Goal: Task Accomplishment & Management: Use online tool/utility

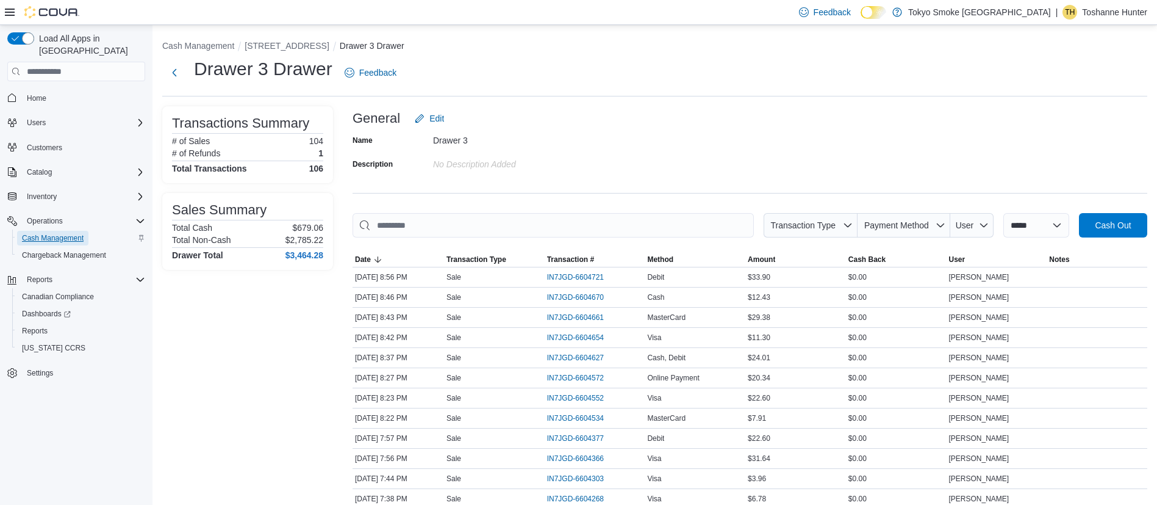
click at [72, 231] on span "Cash Management" at bounding box center [53, 238] width 62 height 15
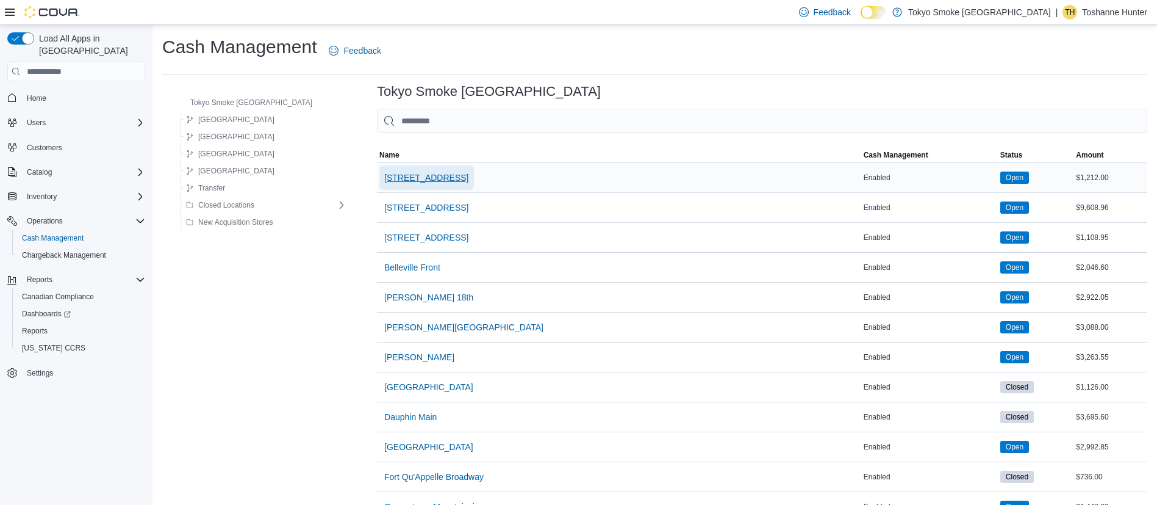
click at [392, 173] on span "[STREET_ADDRESS]" at bounding box center [426, 177] width 84 height 12
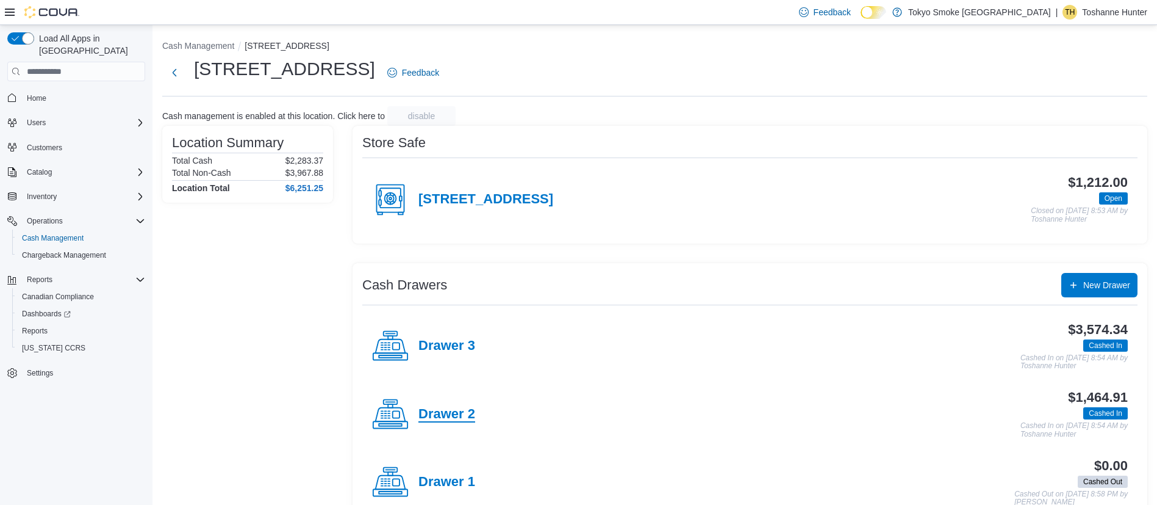
click at [447, 420] on h4 "Drawer 2" at bounding box center [447, 414] width 57 height 16
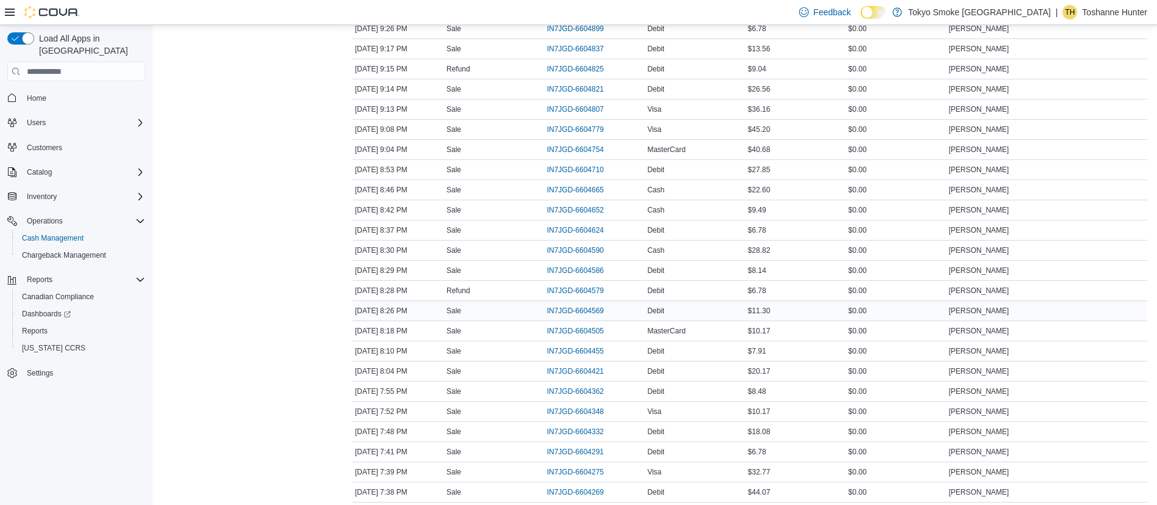
scroll to position [249, 0]
click at [558, 369] on span "IN7JGD-6604421" at bounding box center [575, 370] width 57 height 10
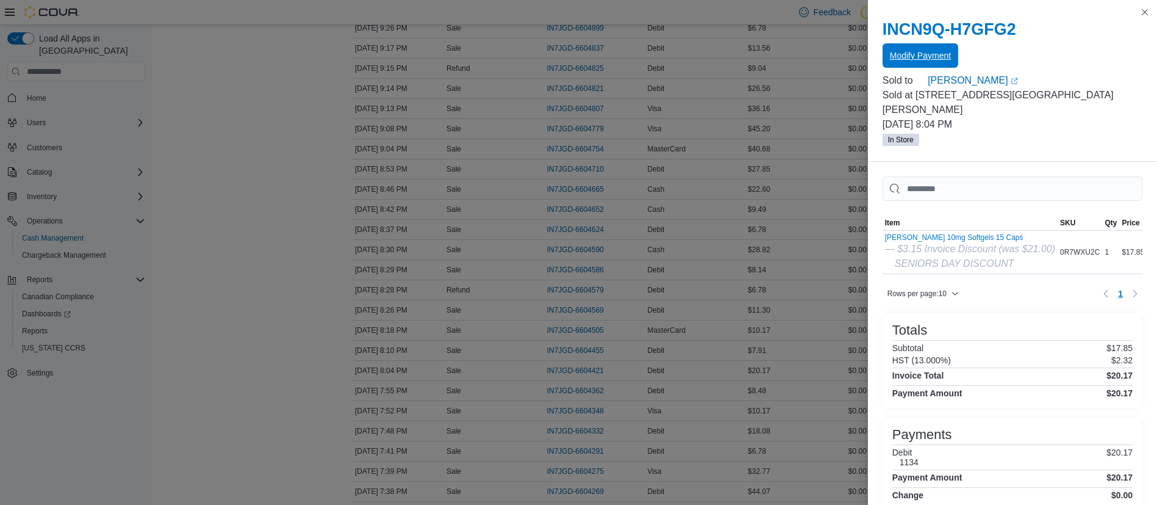
click at [893, 49] on span "Modify Payment" at bounding box center [920, 55] width 61 height 24
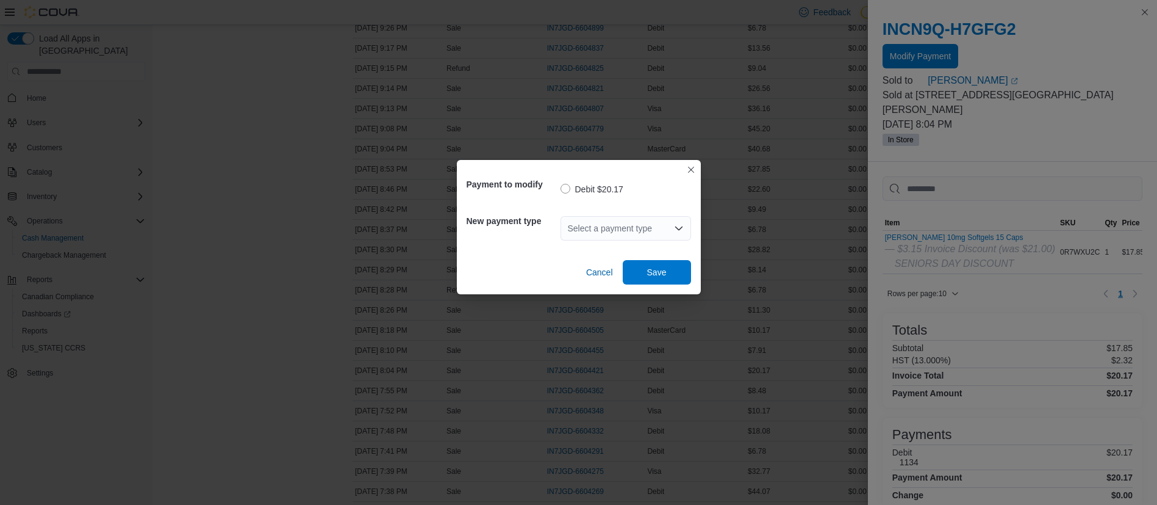
click at [651, 223] on div "Select a payment type" at bounding box center [626, 228] width 131 height 24
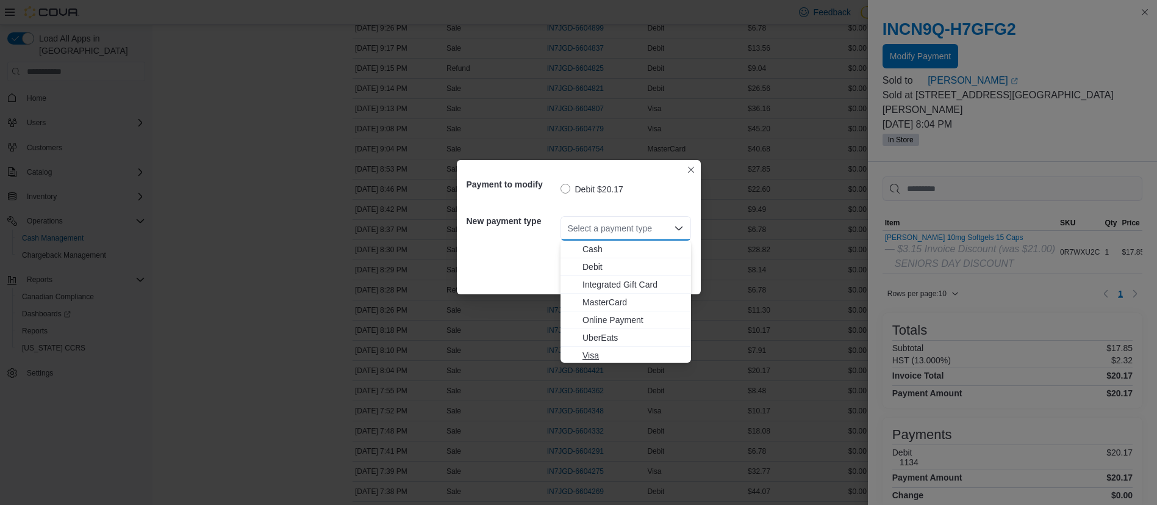
click at [608, 354] on span "Visa" at bounding box center [633, 355] width 101 height 12
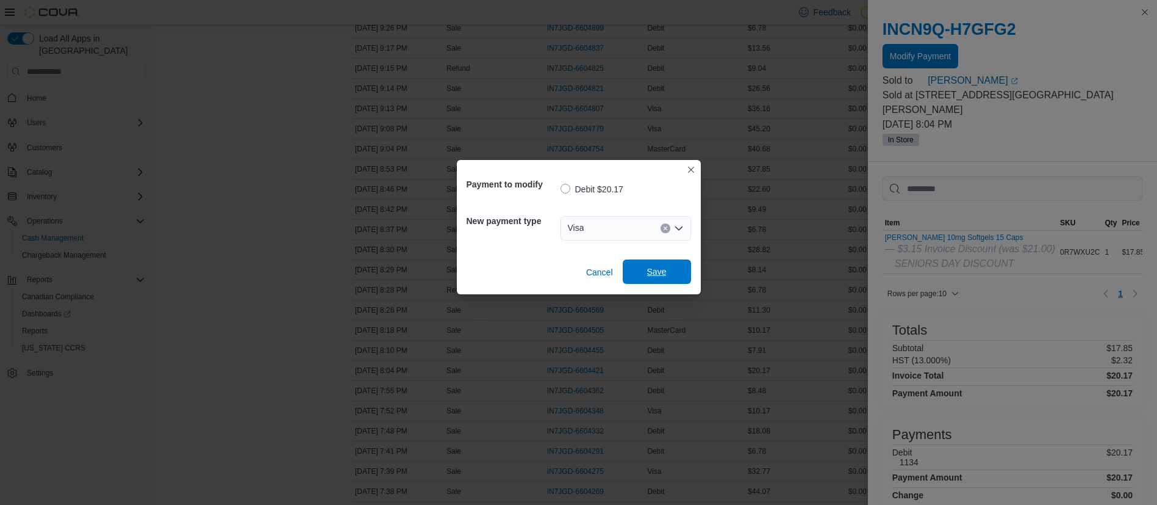
click at [650, 271] on span "Save" at bounding box center [657, 271] width 20 height 12
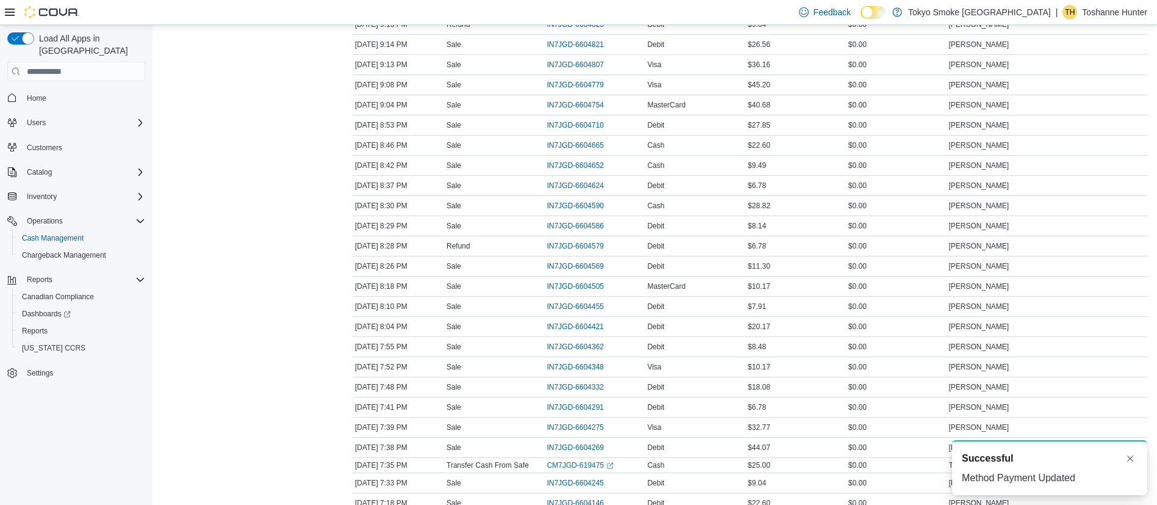
scroll to position [295, 0]
click at [569, 353] on div "IN7JGD-6604362" at bounding box center [595, 345] width 101 height 20
click at [559, 343] on span "IN7JGD-6604362" at bounding box center [575, 345] width 57 height 10
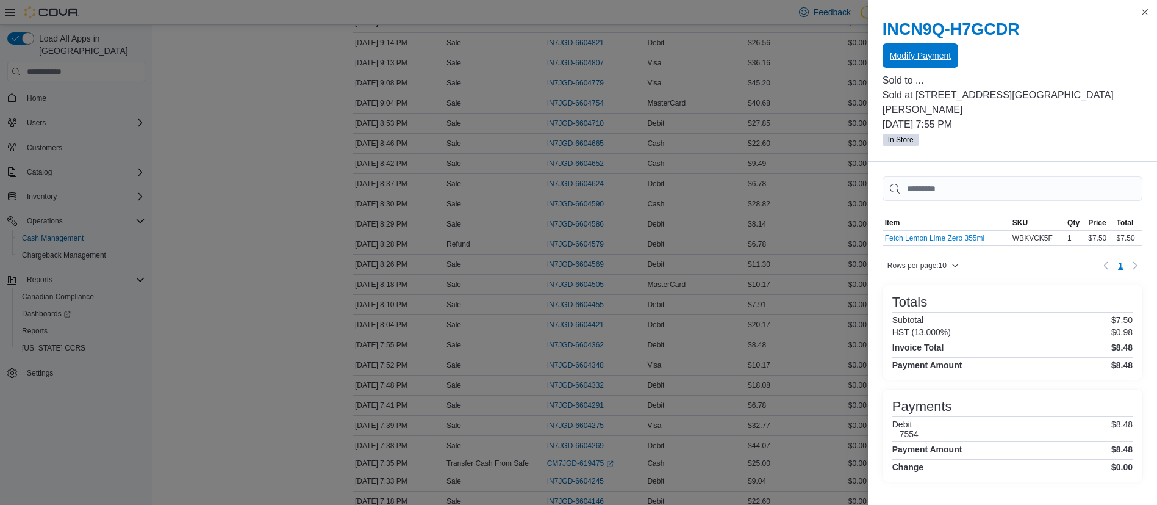
click at [933, 52] on span "Modify Payment" at bounding box center [920, 55] width 61 height 12
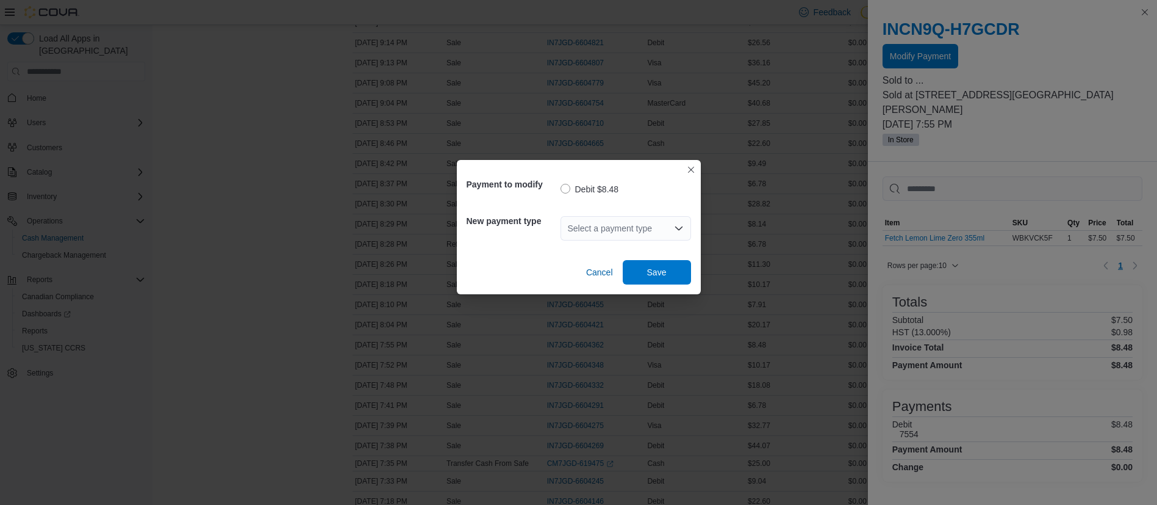
click at [612, 226] on div "Select a payment type" at bounding box center [626, 228] width 131 height 24
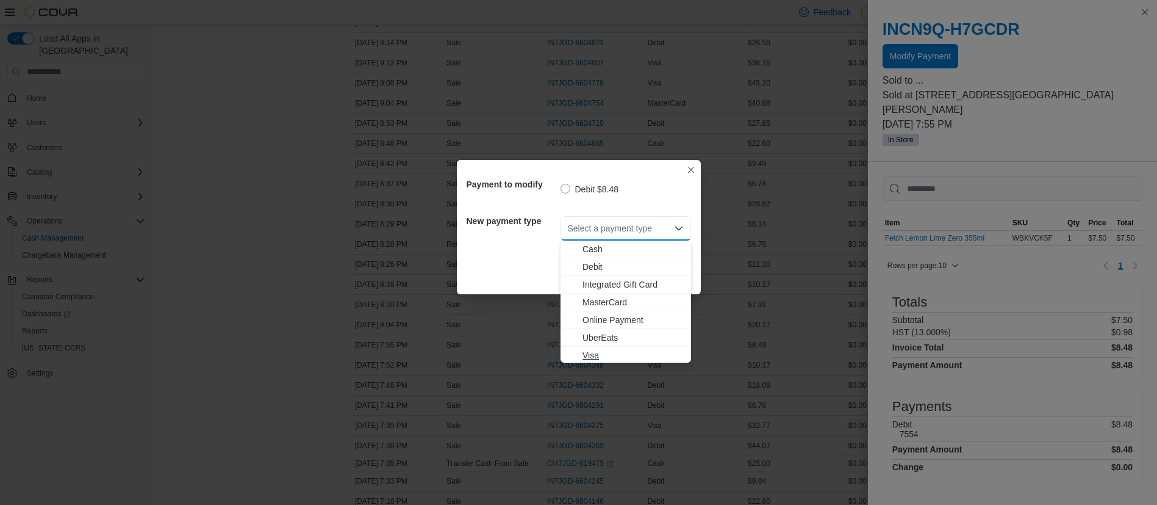
drag, startPoint x: 611, startPoint y: 343, endPoint x: 601, endPoint y: 351, distance: 12.2
click at [601, 351] on div "Cash Debit Integrated Gift Card MasterCard Online Payment UberEats Visa" at bounding box center [626, 302] width 131 height 124
click at [601, 351] on span "Visa" at bounding box center [633, 355] width 101 height 12
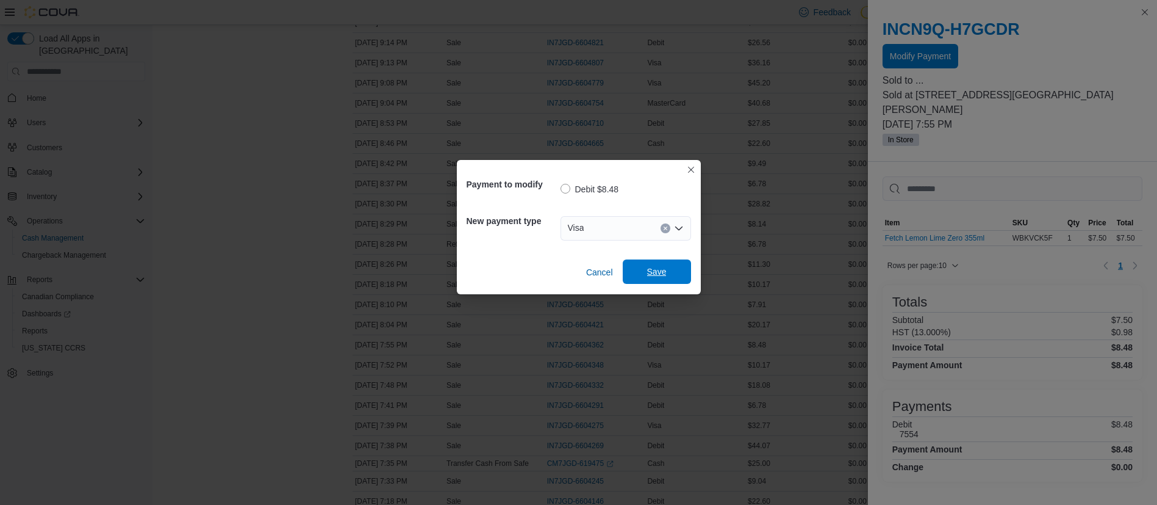
click at [655, 263] on span "Save" at bounding box center [657, 271] width 54 height 24
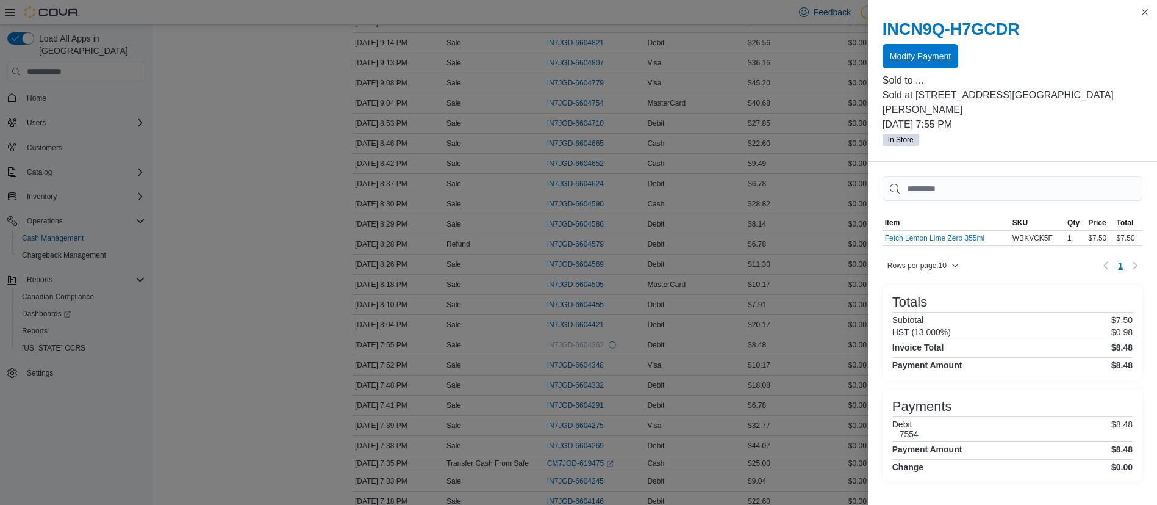
scroll to position [0, 0]
